Goal: Ask a question

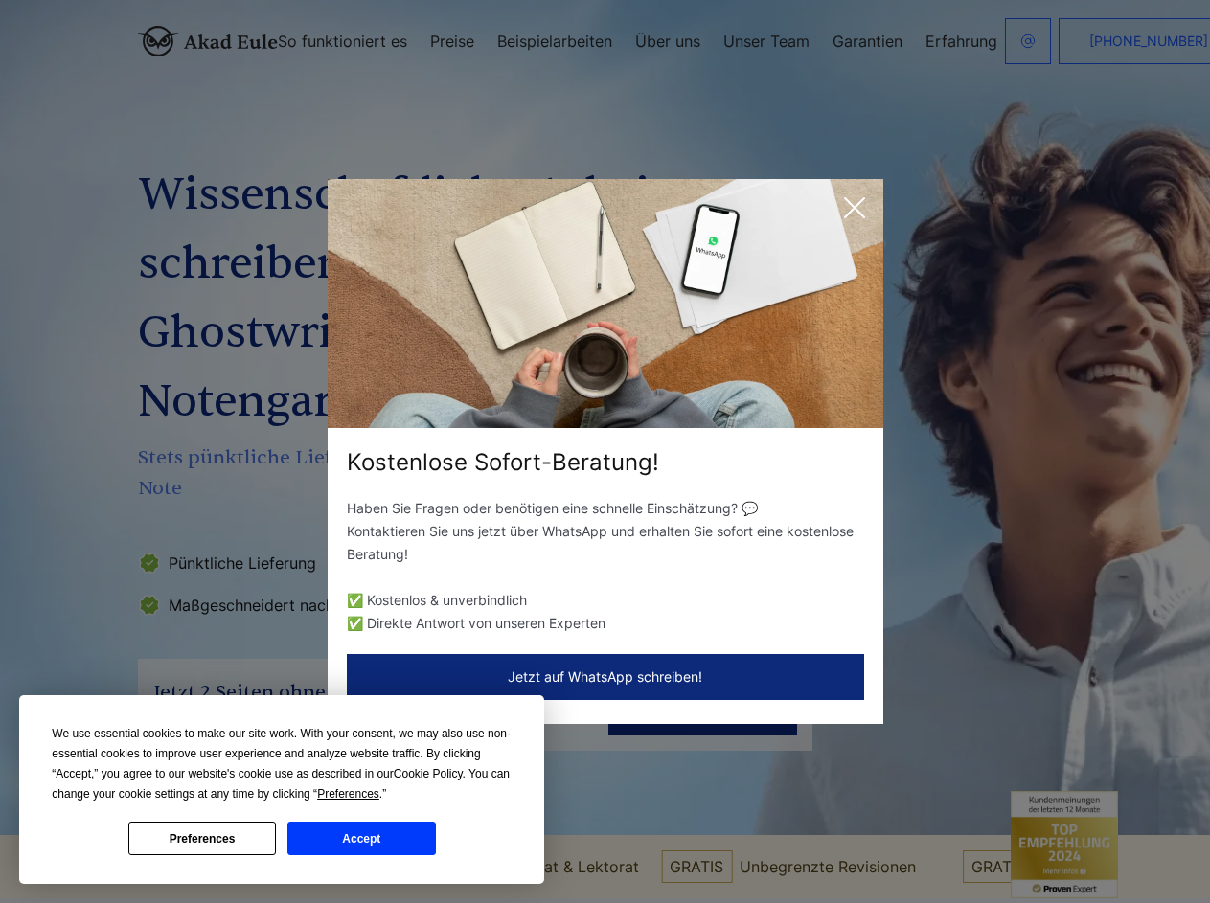
click at [605, 451] on div "Kostenlose Sofort-Beratung!" at bounding box center [606, 462] width 556 height 31
click at [431, 774] on span "Cookie Policy" at bounding box center [428, 773] width 69 height 13
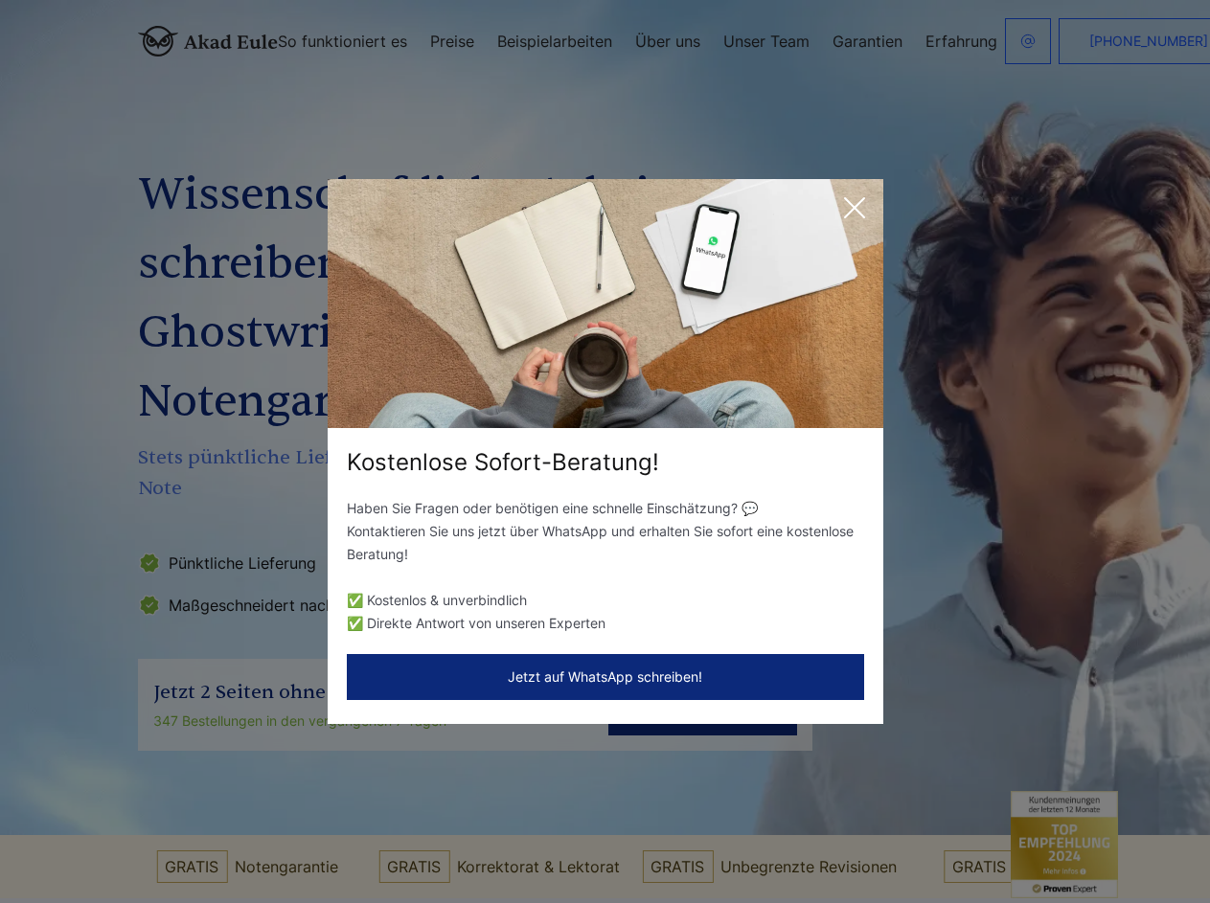
click at [370, 794] on div "Kostenlose Sofort-Beratung! Haben Sie Fragen oder benötigen eine schnelle Einsc…" at bounding box center [605, 451] width 1210 height 903
click at [202, 838] on div "Kostenlose Sofort-Beratung! Haben Sie Fragen oder benötigen eine schnelle Einsc…" at bounding box center [605, 451] width 1210 height 903
click at [361, 838] on div "Kostenlose Sofort-Beratung! Haben Sie Fragen oder benötigen eine schnelle Einsc…" at bounding box center [605, 451] width 1210 height 903
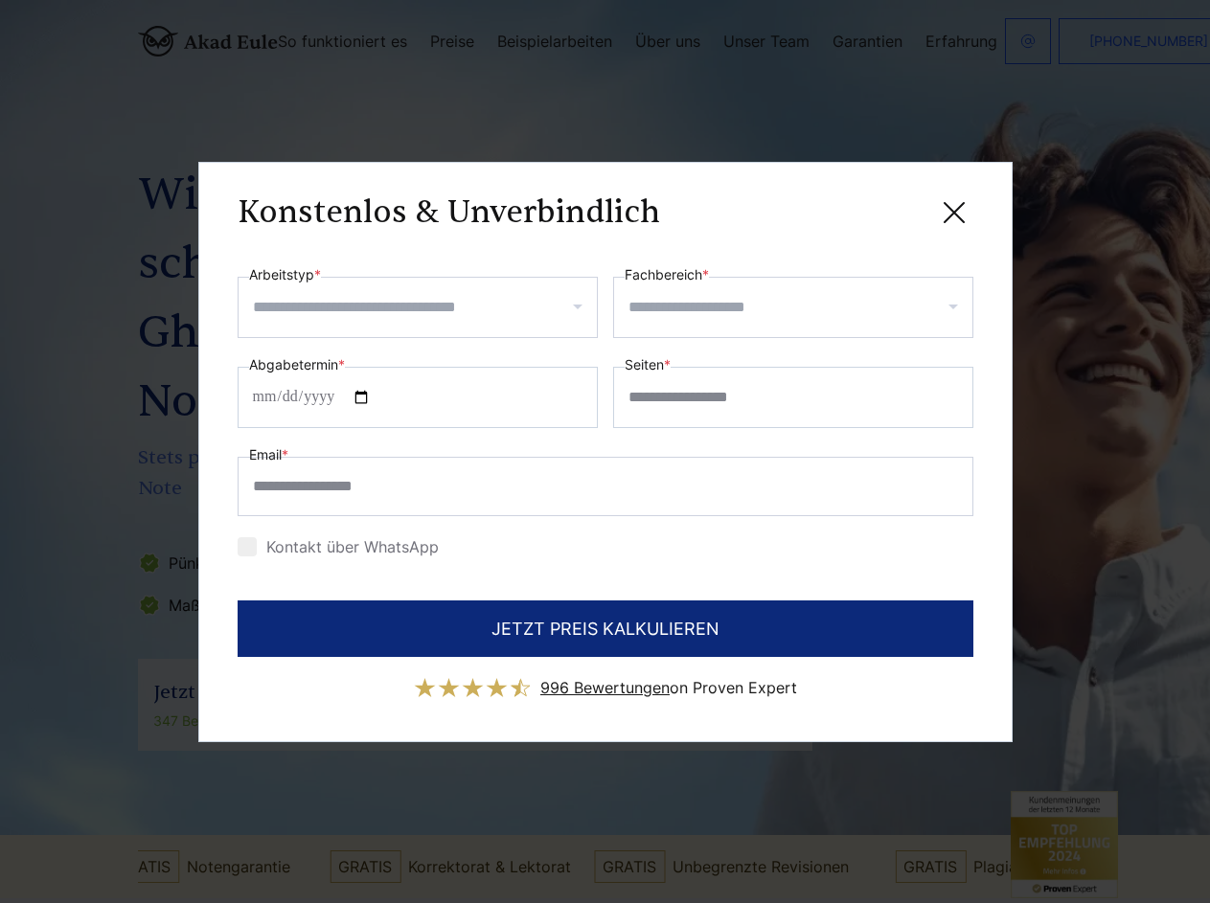
click at [855, 208] on div "Konstenlos & Unverbindlich" at bounding box center [606, 213] width 736 height 24
click at [605, 678] on span "996 Bewertungen" at bounding box center [604, 687] width 129 height 19
